Goal: Transaction & Acquisition: Obtain resource

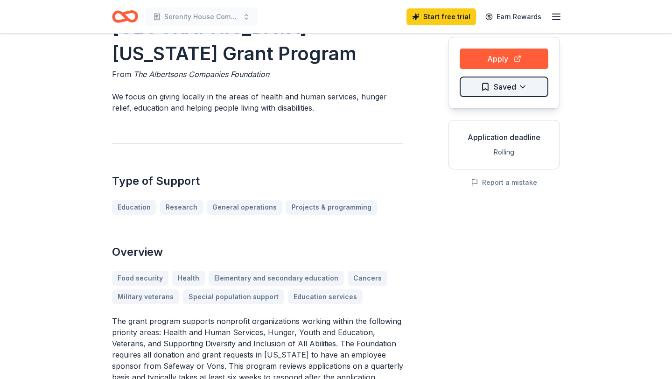
scroll to position [86, 0]
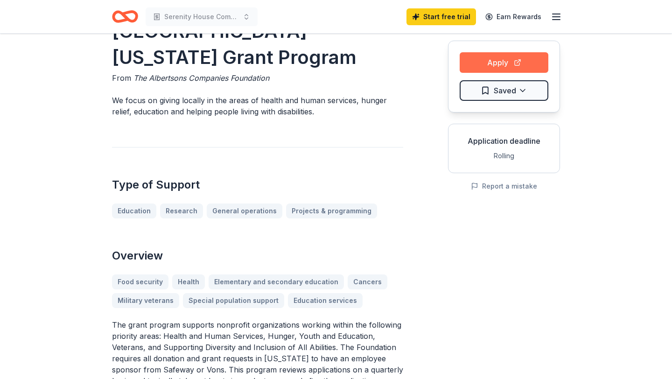
click at [517, 64] on button "Apply" at bounding box center [503, 62] width 89 height 21
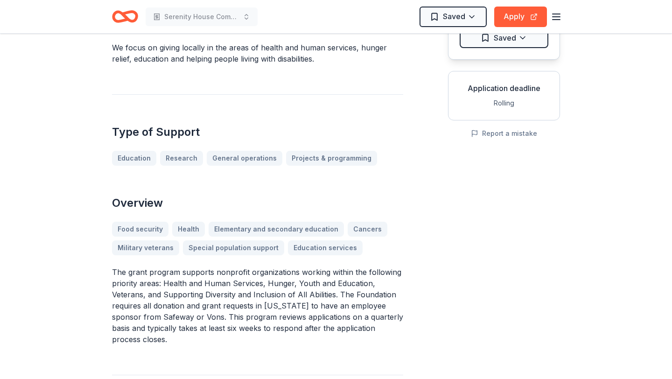
scroll to position [147, 0]
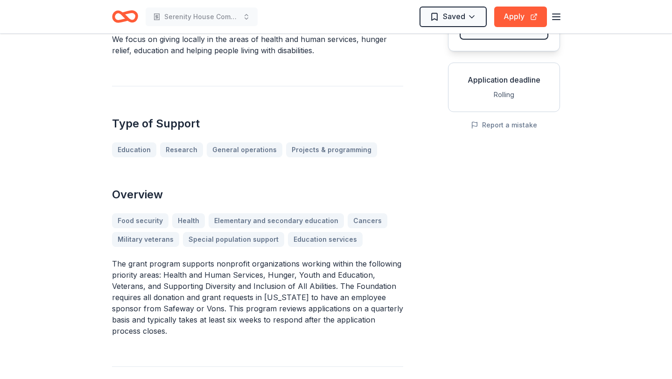
drag, startPoint x: 113, startPoint y: 238, endPoint x: 448, endPoint y: 289, distance: 338.2
drag, startPoint x: 434, startPoint y: 298, endPoint x: 2, endPoint y: 215, distance: 439.2
drag, startPoint x: 113, startPoint y: 237, endPoint x: 281, endPoint y: 294, distance: 177.4
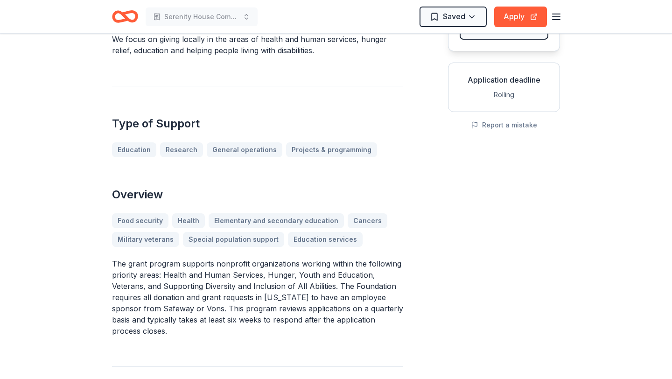
click at [281, 294] on p "The grant program supports nonprofit organizations working within the following…" at bounding box center [257, 297] width 291 height 78
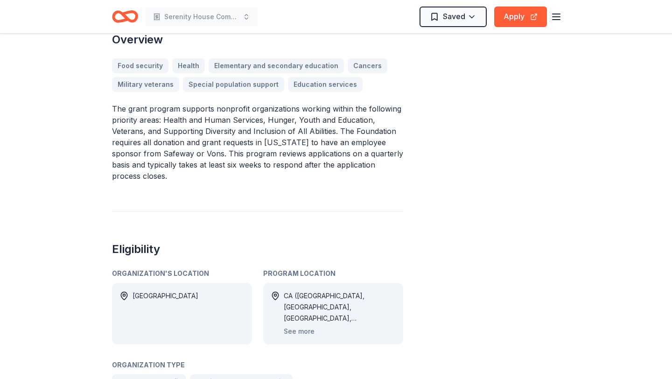
scroll to position [224, 0]
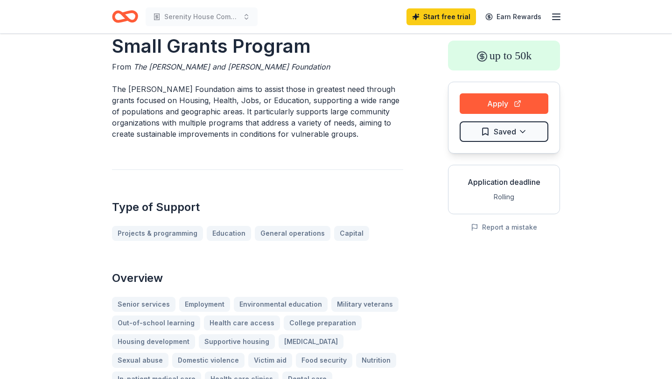
scroll to position [50, 0]
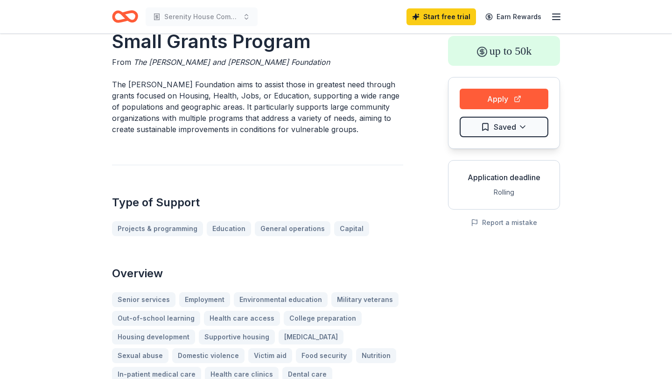
drag, startPoint x: 153, startPoint y: 94, endPoint x: 158, endPoint y: 92, distance: 5.0
click at [158, 93] on p "The Weinberg Foundation aims to assist those in greatest need through grants fo…" at bounding box center [257, 107] width 291 height 56
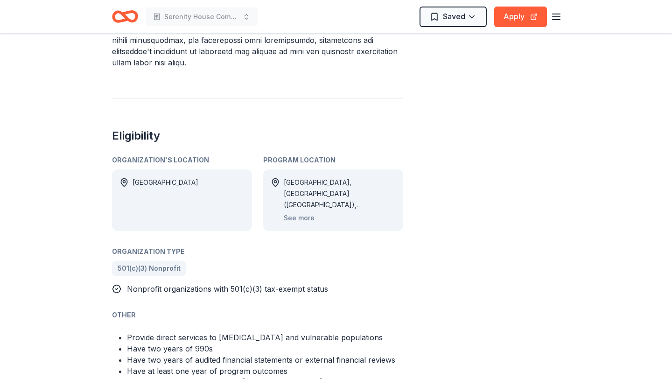
scroll to position [521, 0]
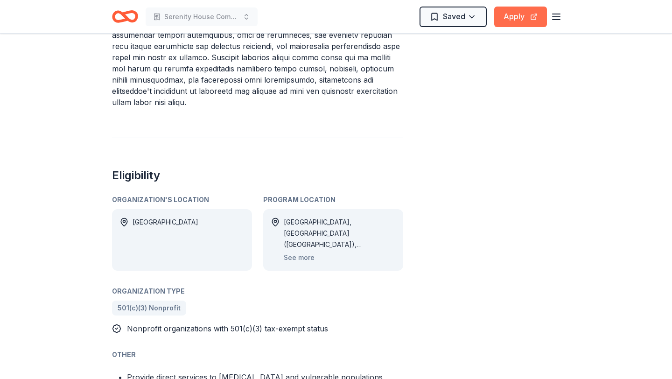
click at [520, 13] on button "Apply" at bounding box center [520, 17] width 53 height 21
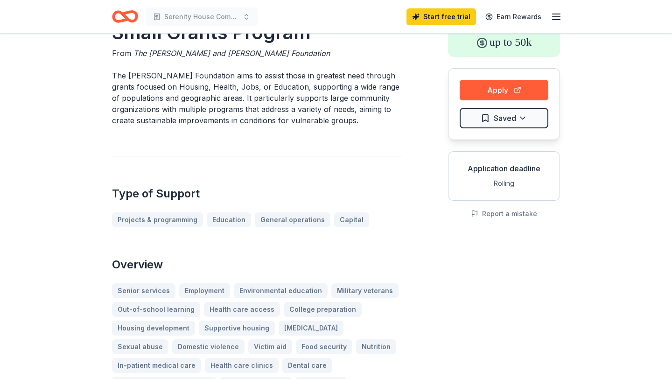
scroll to position [30, 0]
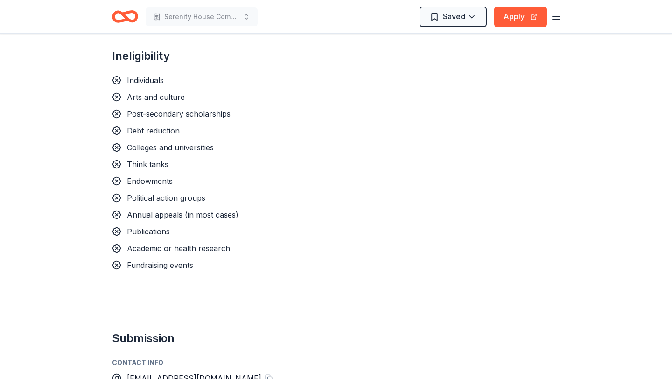
scroll to position [1020, 0]
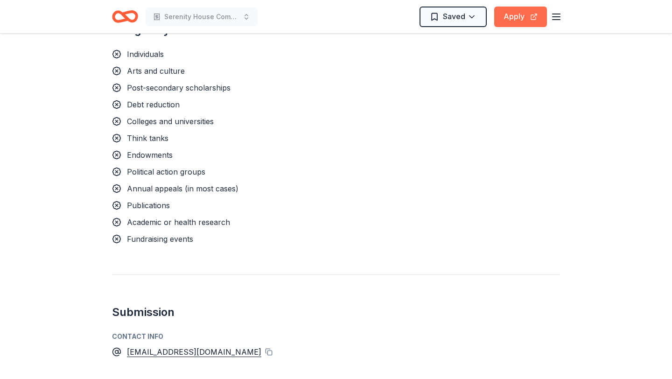
click at [515, 19] on button "Apply" at bounding box center [520, 17] width 53 height 21
